Goal: Transaction & Acquisition: Obtain resource

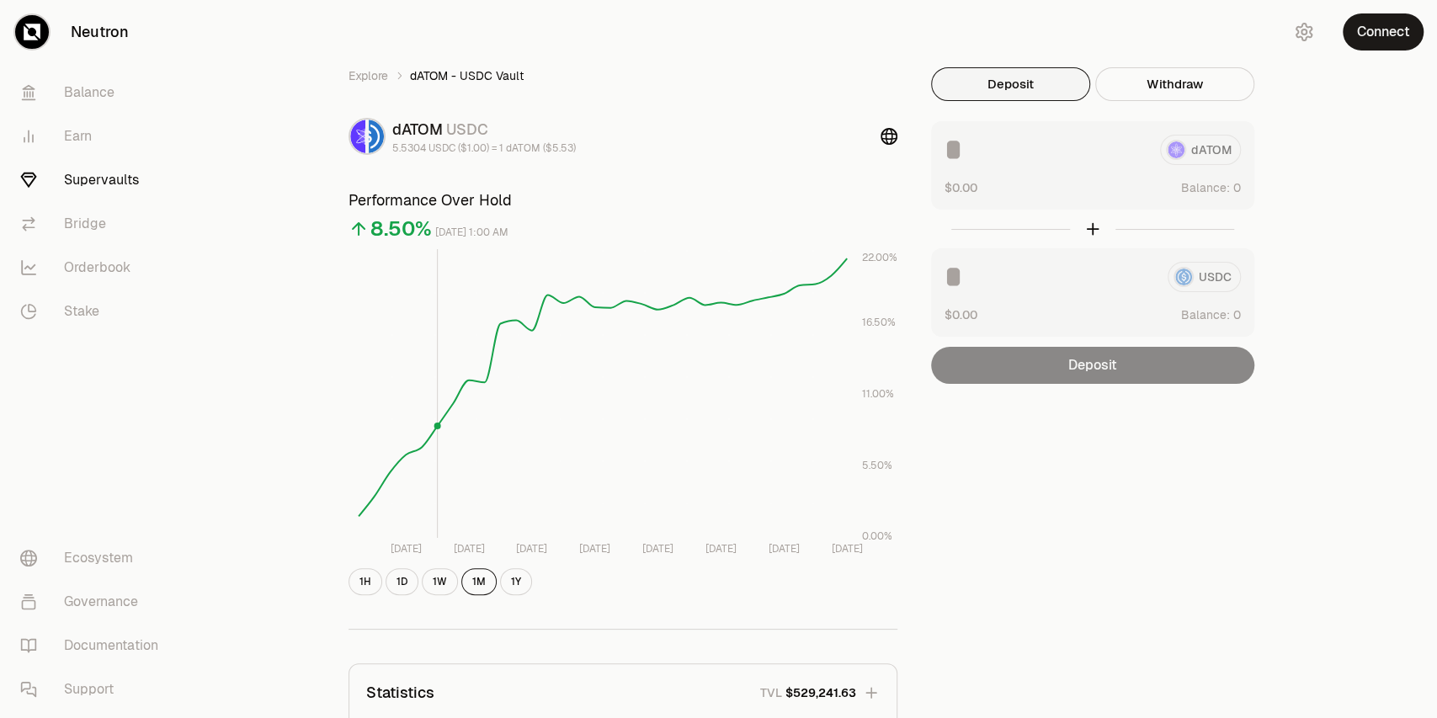
scroll to position [337, 0]
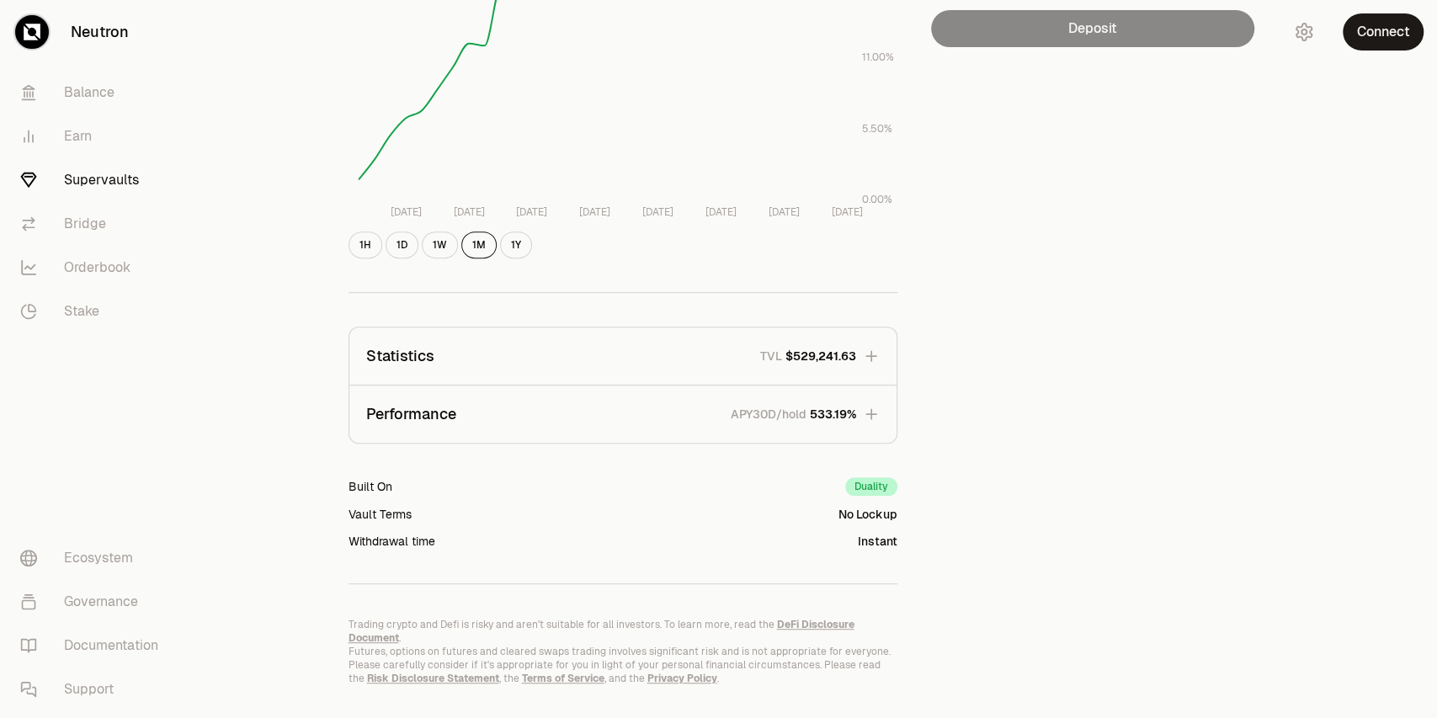
drag, startPoint x: 863, startPoint y: 411, endPoint x: 678, endPoint y: 402, distance: 185.4
click at [697, 411] on button "Performance APY30D/hold 533.19%" at bounding box center [622, 413] width 547 height 57
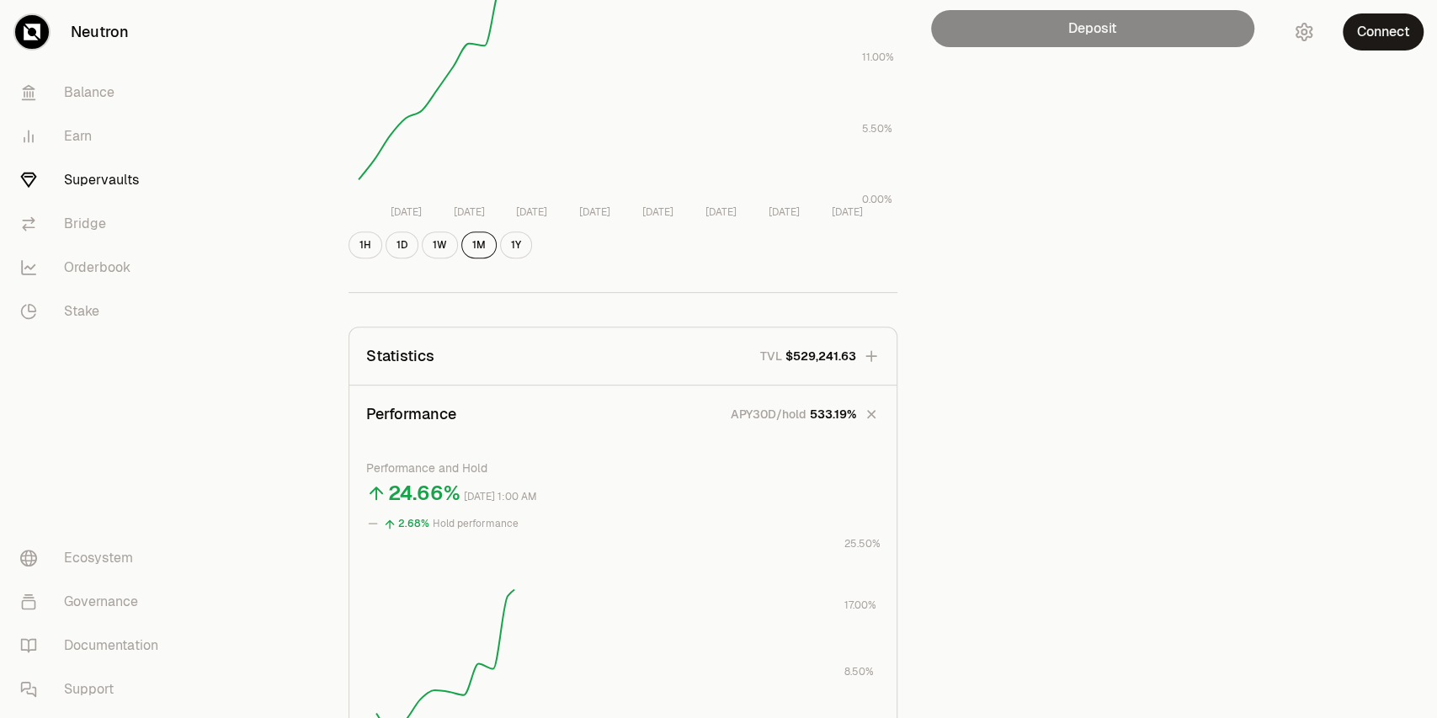
scroll to position [0, 0]
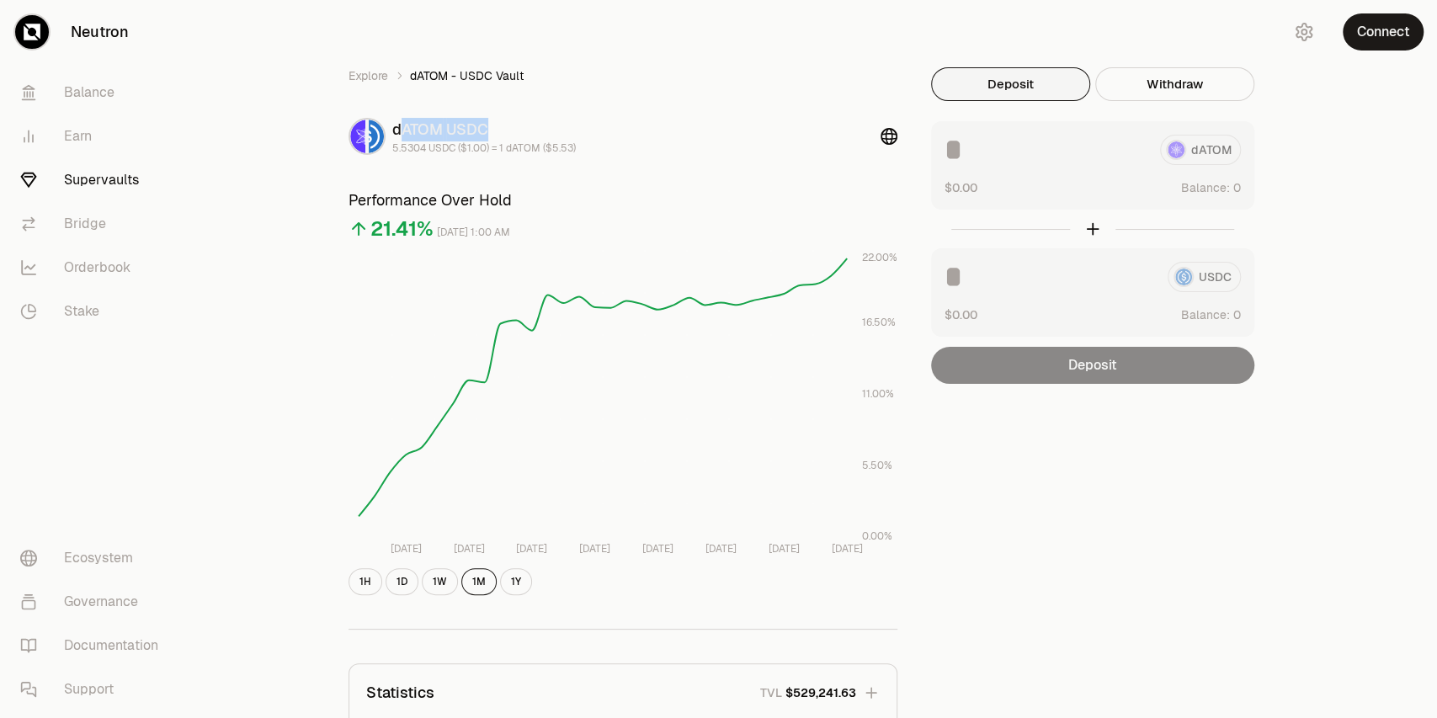
drag, startPoint x: 397, startPoint y: 128, endPoint x: 599, endPoint y: 132, distance: 202.0
click at [599, 132] on div "dATOM USDC 5.5304 USDC ($1.00) = 1 dATOM ($5.53)" at bounding box center [622, 136] width 549 height 37
click at [1370, 23] on button "Connect" at bounding box center [1382, 31] width 81 height 37
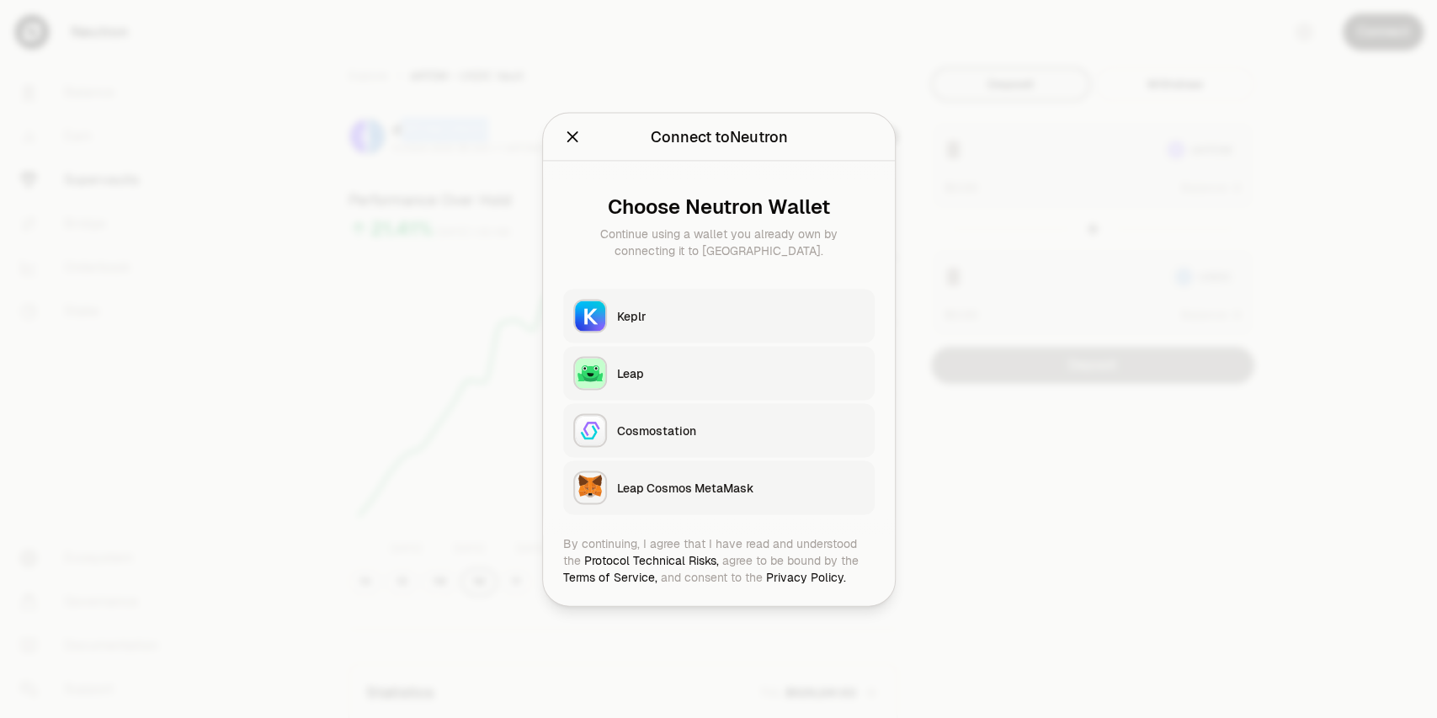
click at [628, 324] on button "Keplr" at bounding box center [718, 316] width 311 height 54
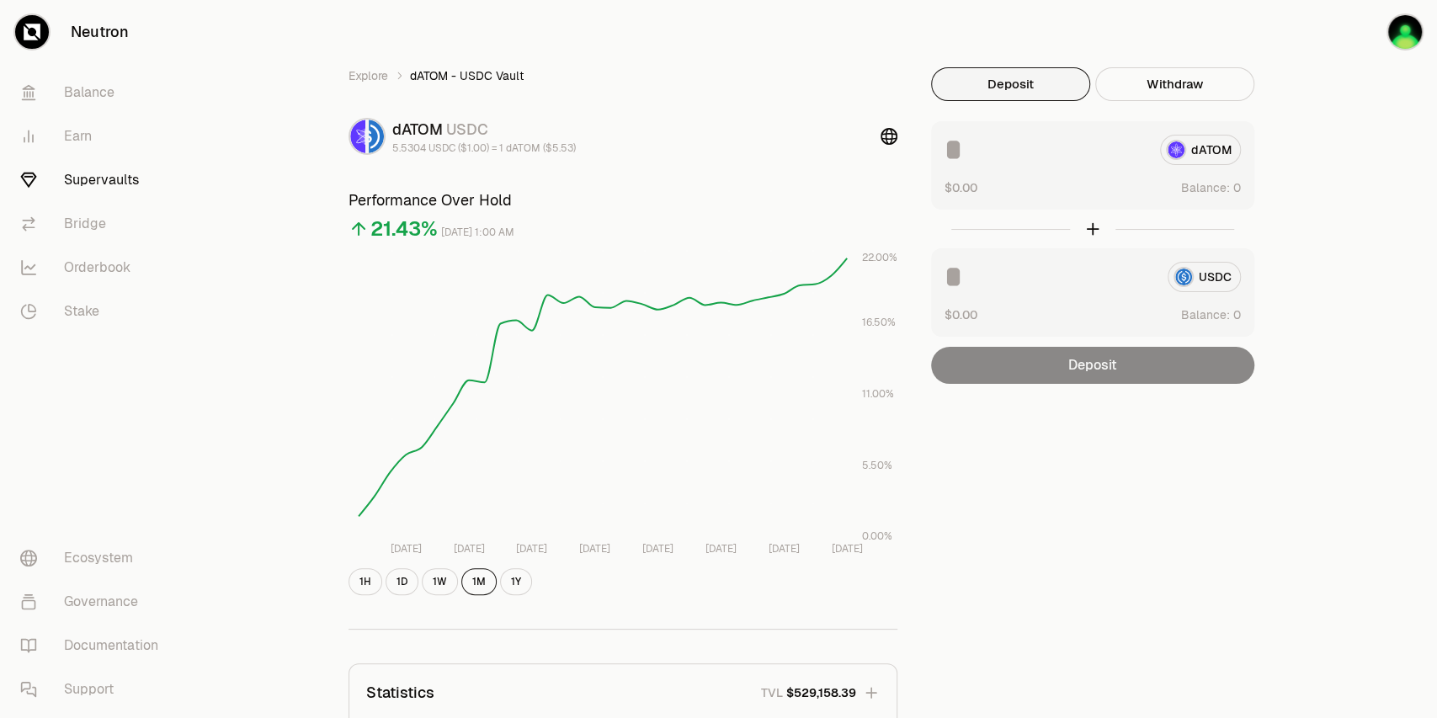
drag, startPoint x: 1194, startPoint y: 162, endPoint x: 1194, endPoint y: 151, distance: 10.9
click at [1194, 162] on div "dATOM" at bounding box center [1092, 150] width 296 height 30
click at [1194, 148] on div "dATOM" at bounding box center [1092, 150] width 296 height 30
click at [960, 140] on input at bounding box center [1045, 150] width 202 height 30
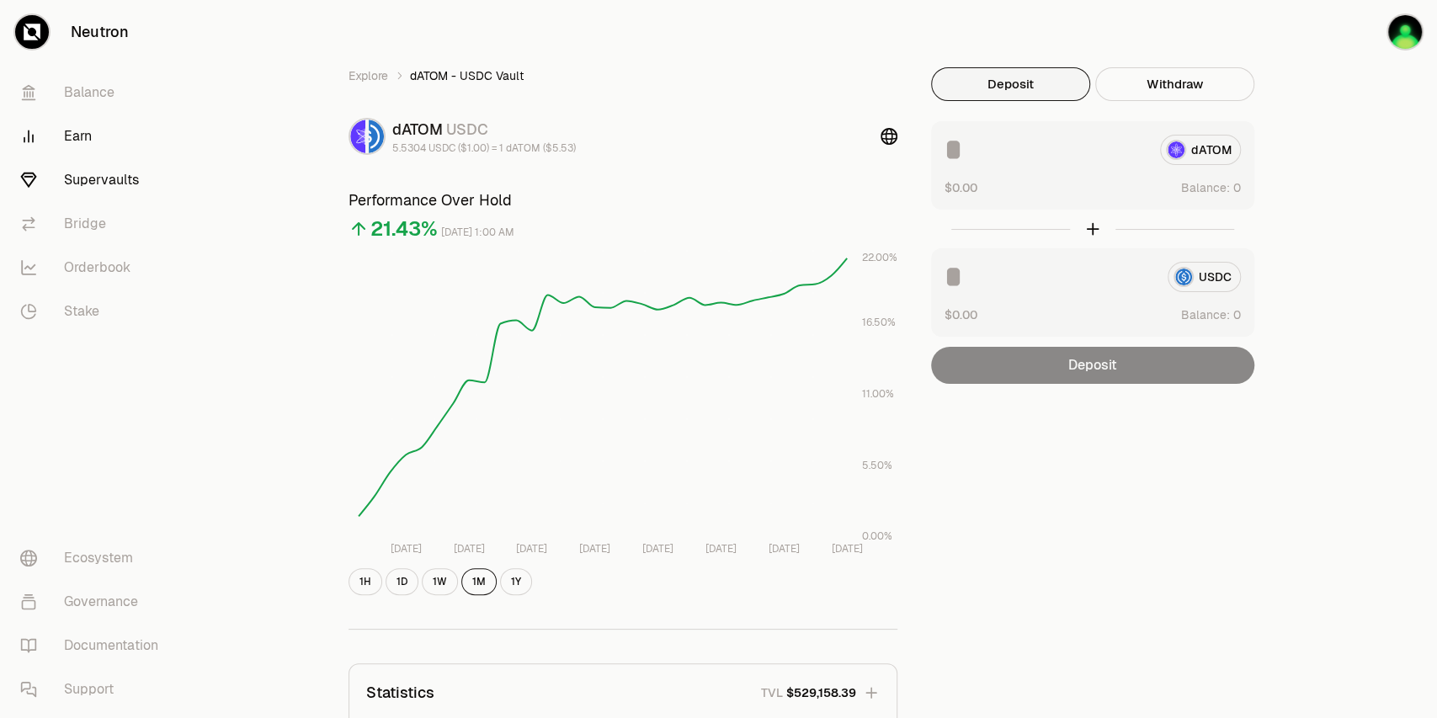
click at [65, 134] on link "Earn" at bounding box center [94, 136] width 175 height 44
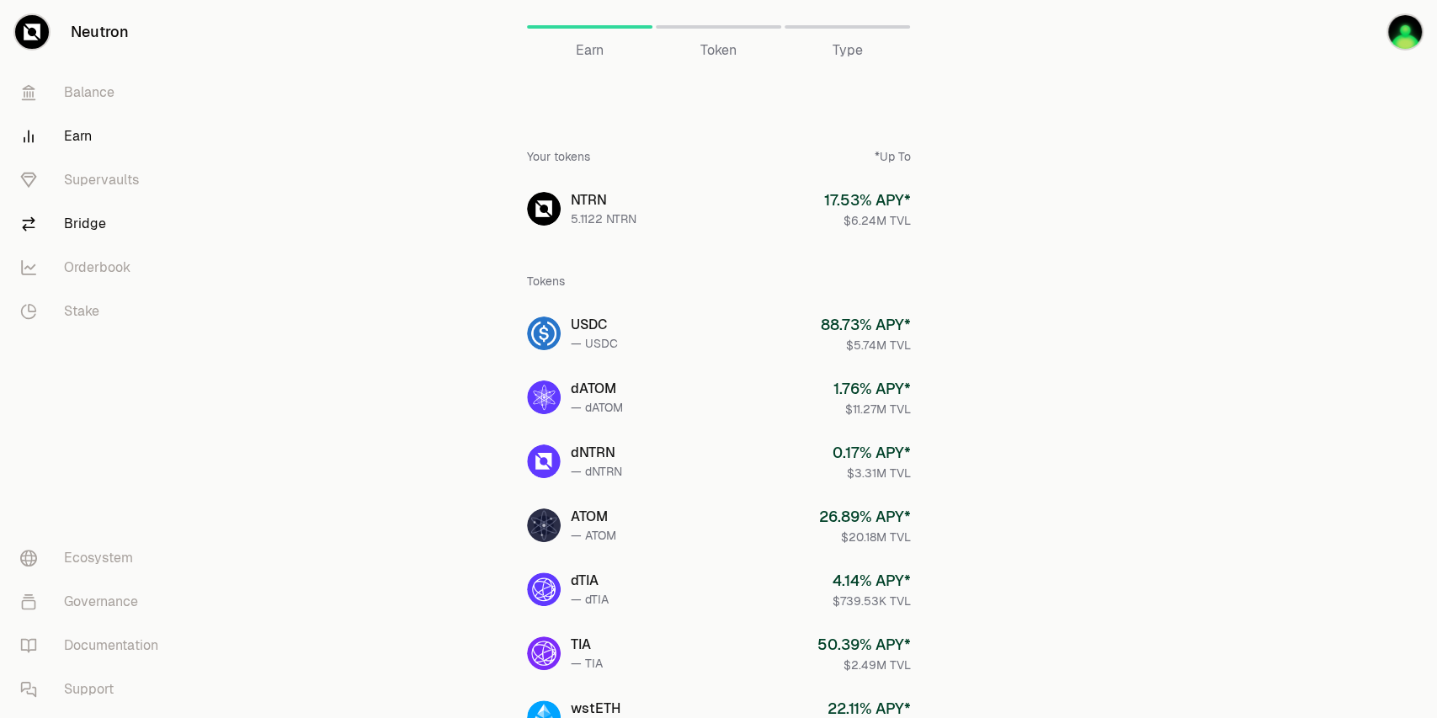
click at [107, 219] on link "Bridge" at bounding box center [94, 224] width 175 height 44
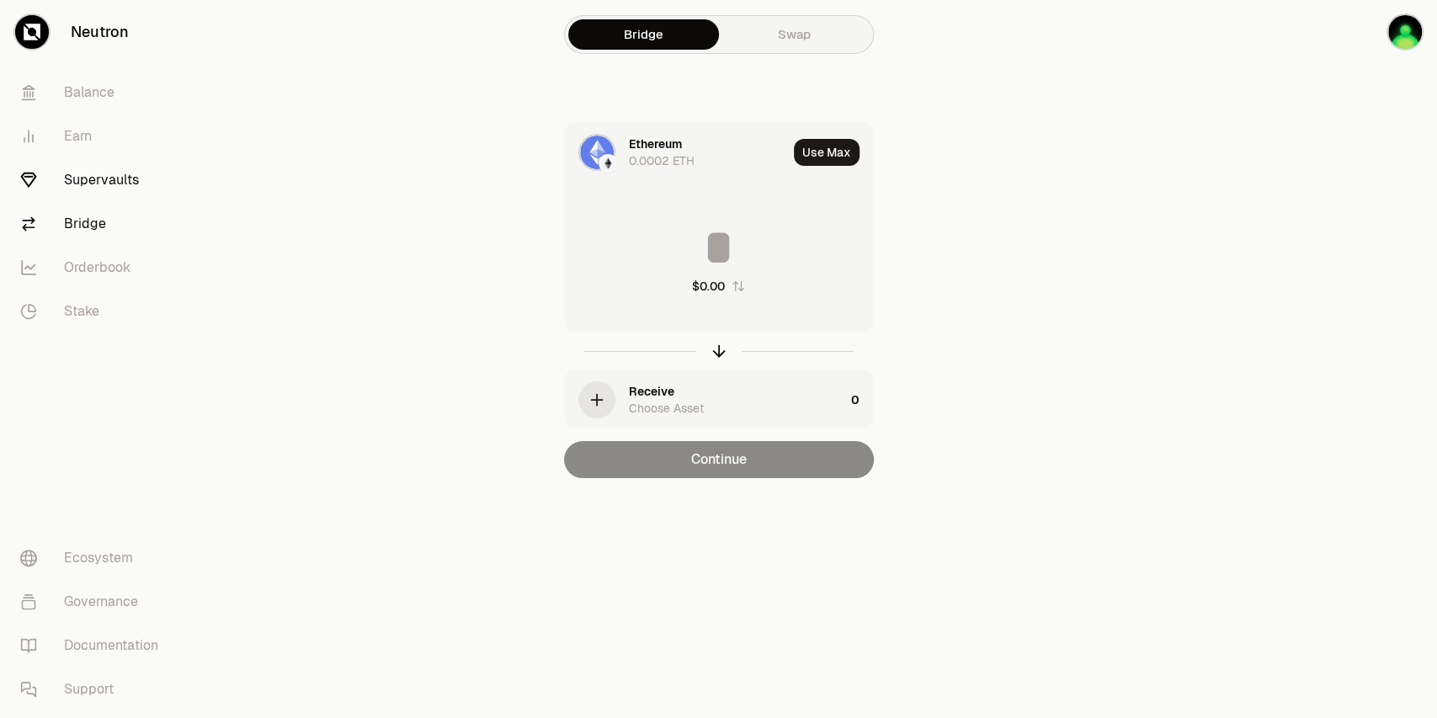
click at [106, 197] on link "Supervaults" at bounding box center [94, 180] width 175 height 44
